Goal: Navigation & Orientation: Understand site structure

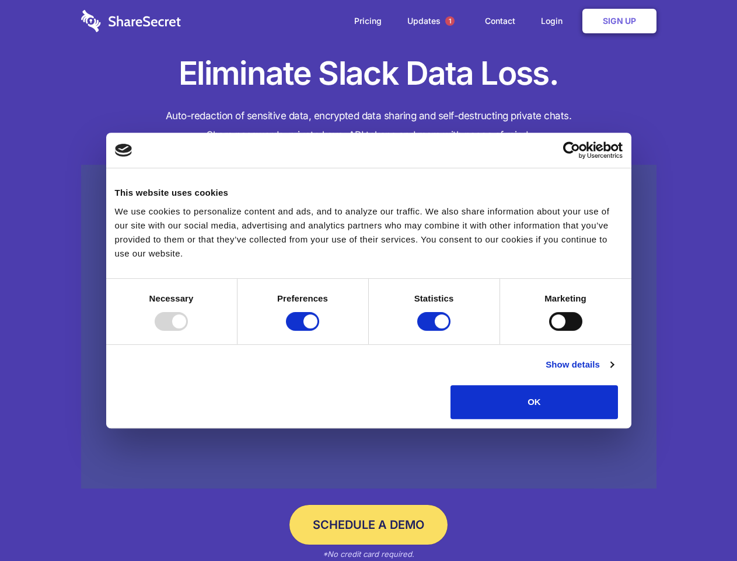
click at [188, 330] on div at bounding box center [171, 321] width 33 height 19
click at [319, 330] on input "Preferences" at bounding box center [302, 321] width 33 height 19
checkbox input "false"
click at [436, 330] on input "Statistics" at bounding box center [433, 321] width 33 height 19
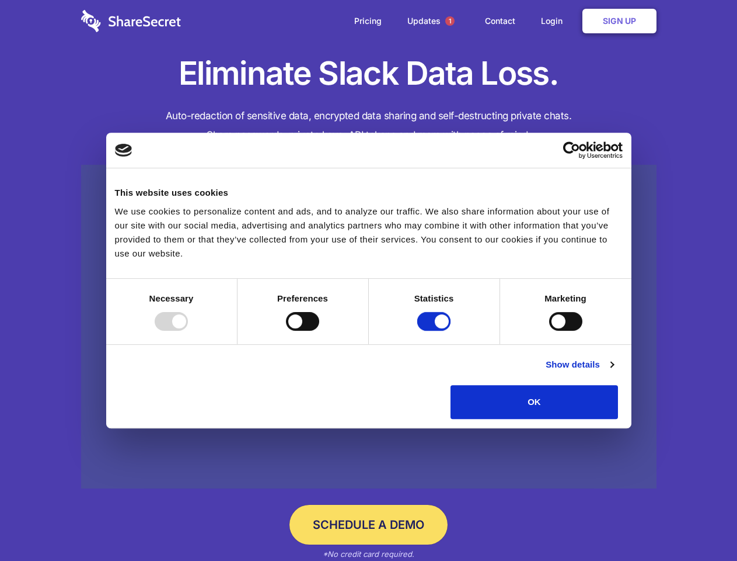
checkbox input "false"
click at [549, 330] on input "Marketing" at bounding box center [565, 321] width 33 height 19
checkbox input "true"
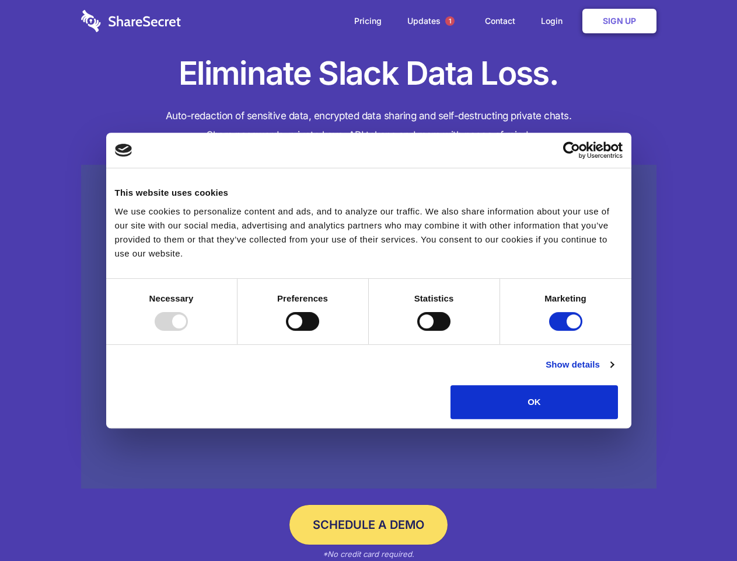
click at [614, 371] on link "Show details" at bounding box center [580, 364] width 68 height 14
